Goal: Entertainment & Leisure: Browse casually

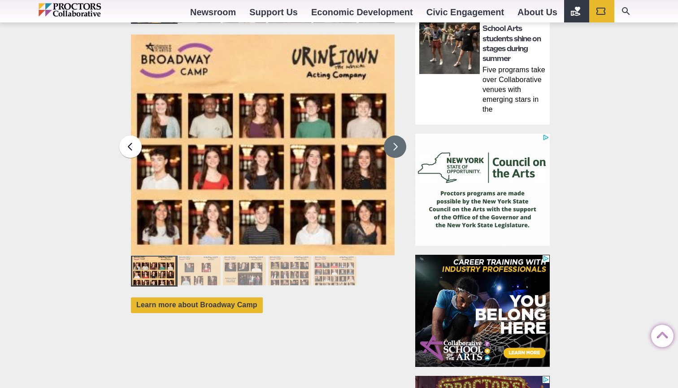
click at [390, 135] on button at bounding box center [395, 146] width 22 height 22
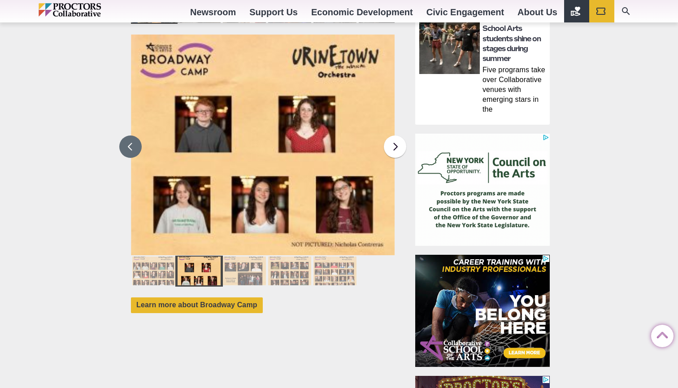
click at [135, 135] on button at bounding box center [130, 146] width 22 height 22
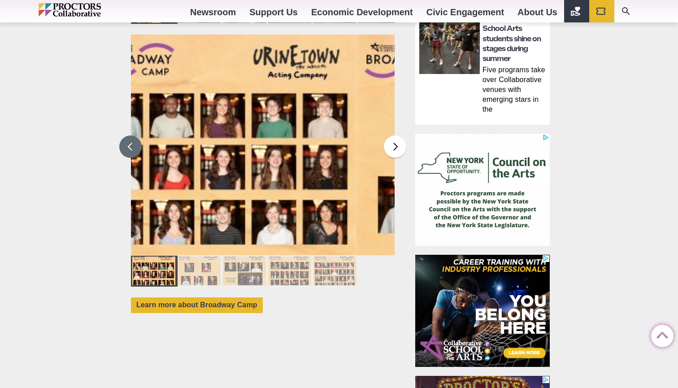
click at [135, 135] on button at bounding box center [130, 146] width 22 height 22
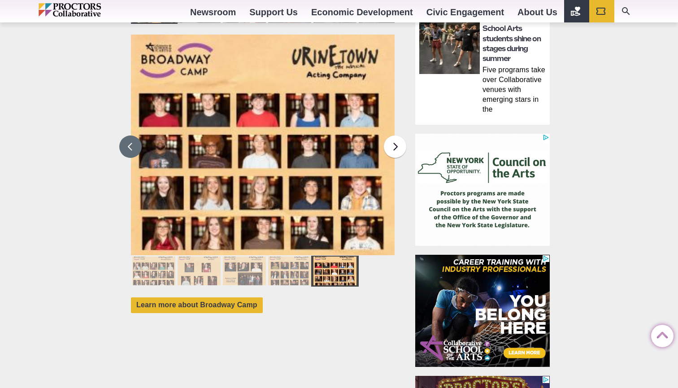
click at [138, 135] on button at bounding box center [130, 146] width 22 height 22
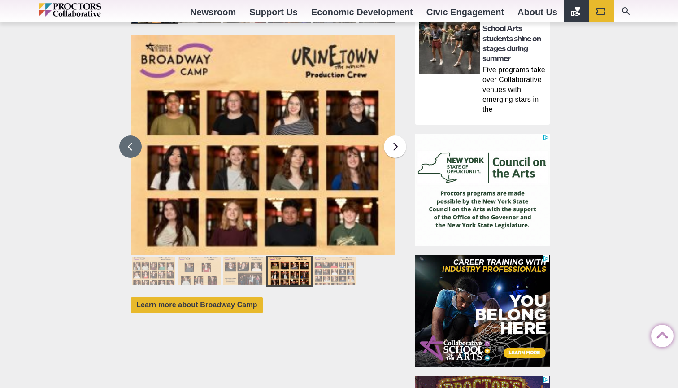
click at [131, 139] on button at bounding box center [130, 146] width 22 height 22
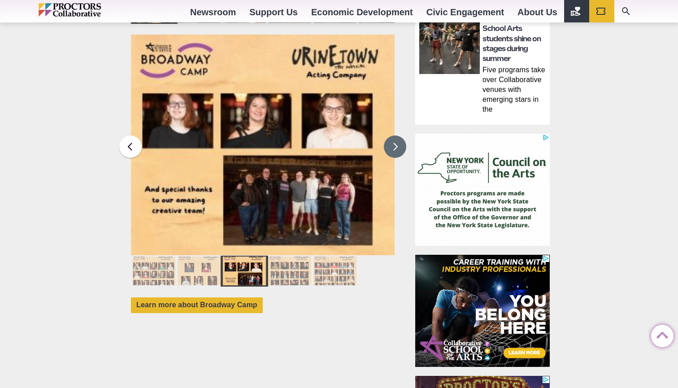
click at [394, 135] on button at bounding box center [395, 146] width 22 height 22
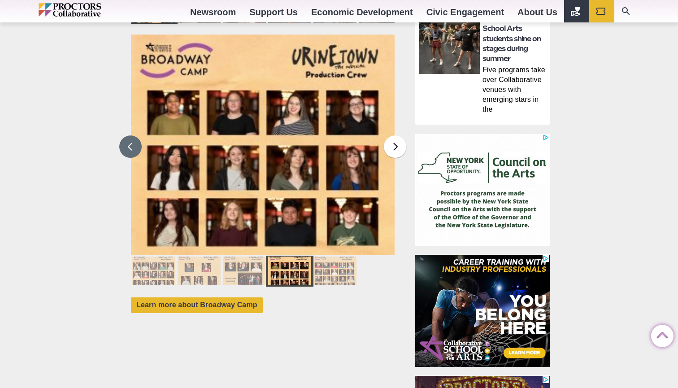
click at [132, 136] on button at bounding box center [130, 146] width 22 height 22
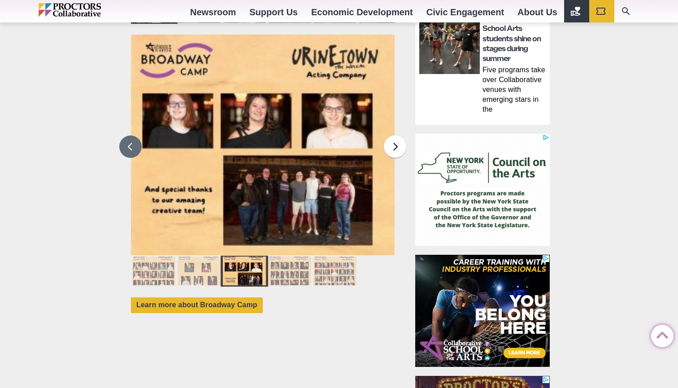
click at [133, 137] on button at bounding box center [130, 146] width 22 height 22
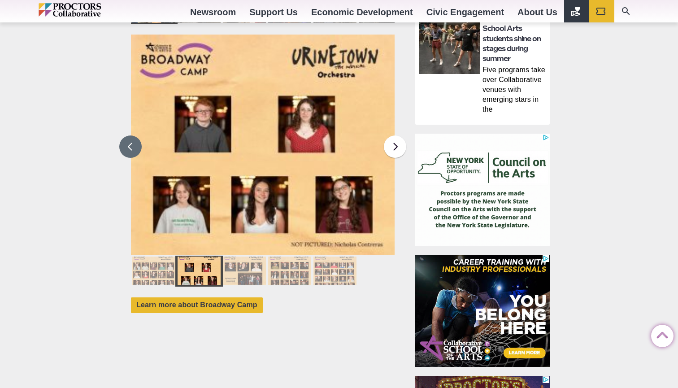
click at [133, 136] on button at bounding box center [130, 146] width 22 height 22
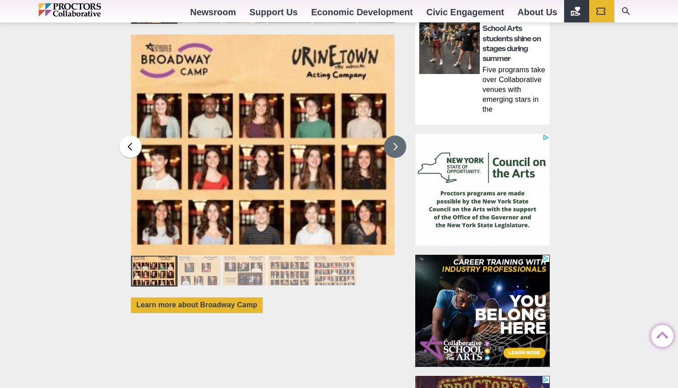
click at [394, 141] on button at bounding box center [395, 146] width 22 height 22
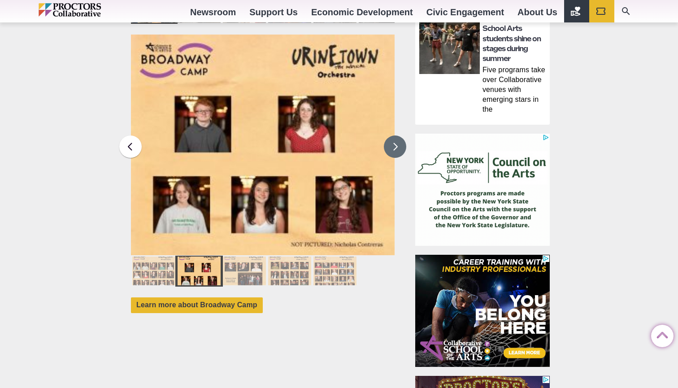
click at [393, 136] on button at bounding box center [395, 146] width 22 height 22
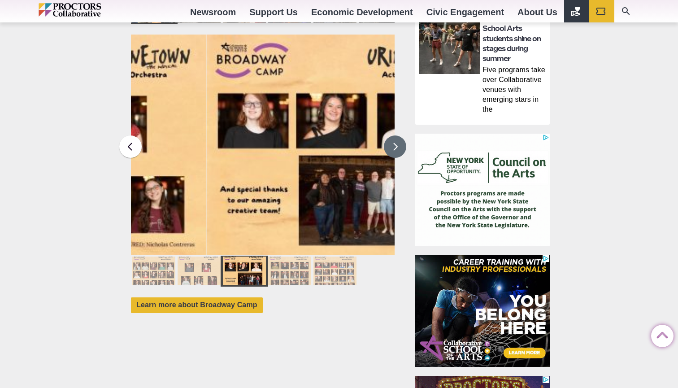
click at [393, 136] on button at bounding box center [395, 146] width 22 height 22
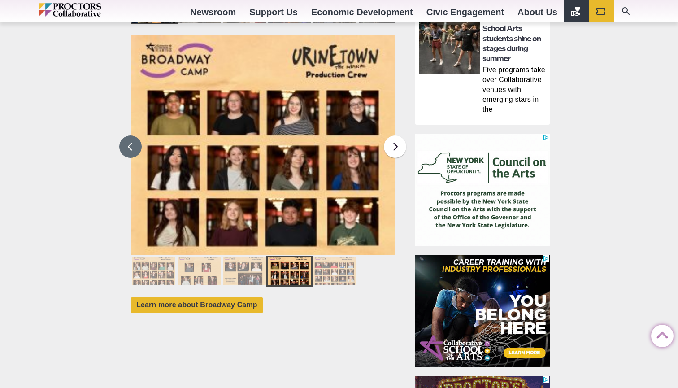
click at [137, 137] on button at bounding box center [130, 146] width 22 height 22
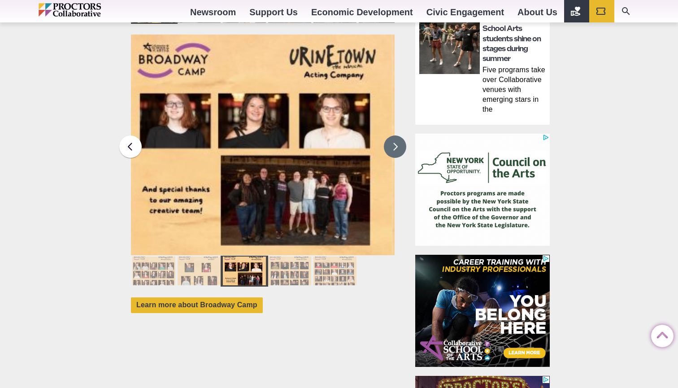
click at [395, 136] on button at bounding box center [395, 146] width 22 height 22
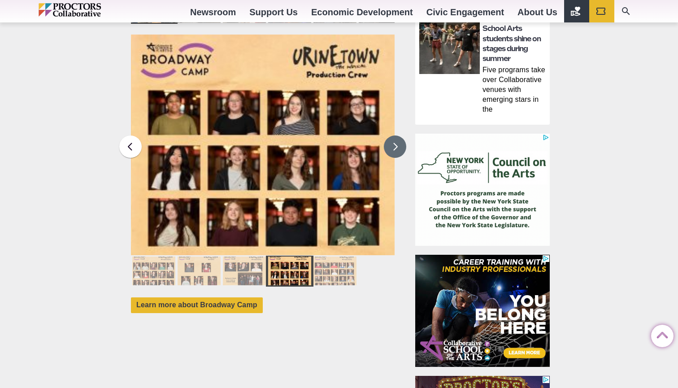
click at [395, 136] on button at bounding box center [395, 146] width 22 height 22
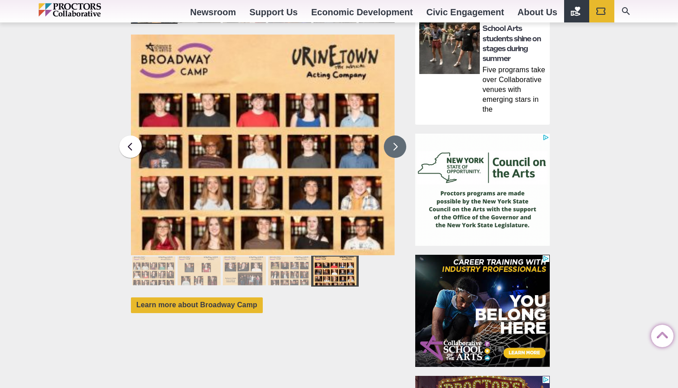
click at [395, 137] on button at bounding box center [395, 146] width 22 height 22
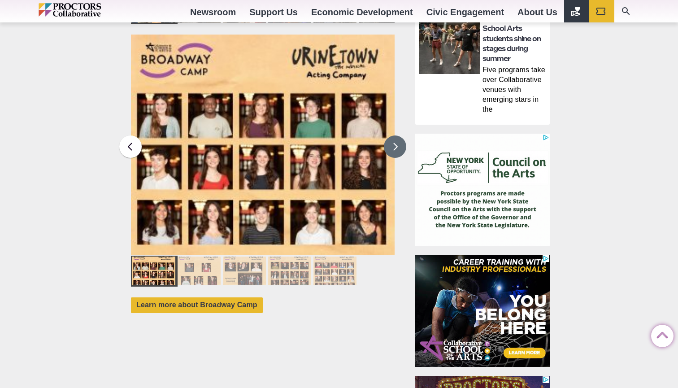
click at [396, 136] on button at bounding box center [395, 146] width 22 height 22
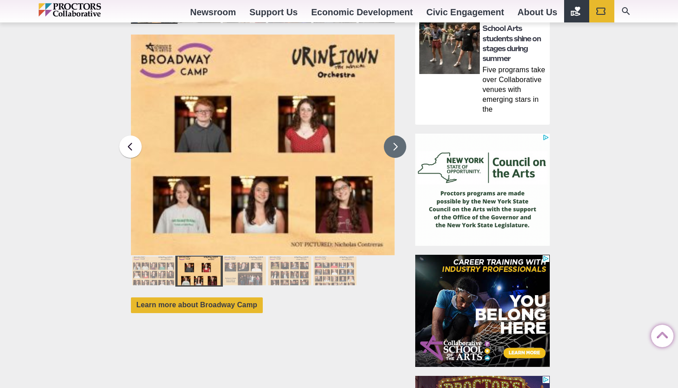
click at [396, 136] on button at bounding box center [395, 146] width 22 height 22
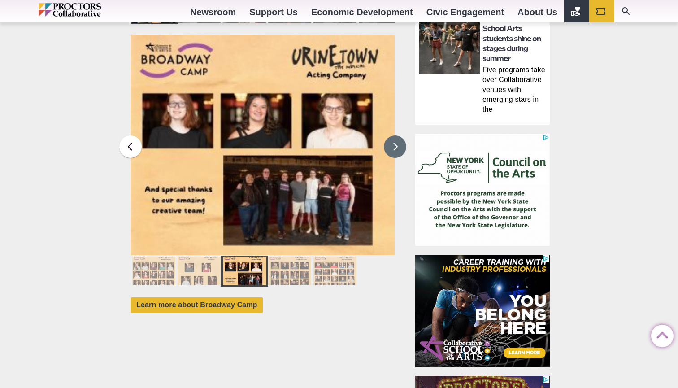
click at [396, 136] on button at bounding box center [395, 146] width 22 height 22
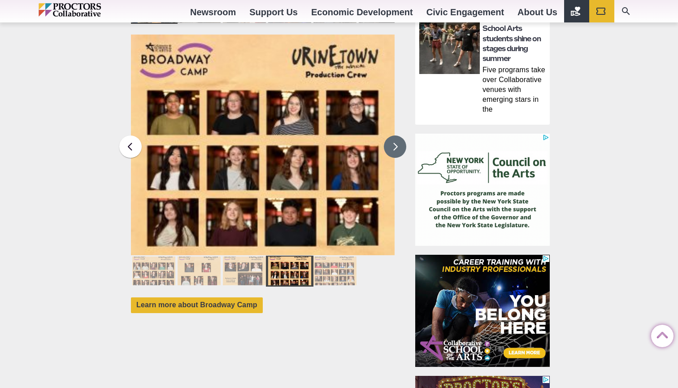
click at [397, 141] on button at bounding box center [395, 146] width 22 height 22
